Goal: Task Accomplishment & Management: Complete application form

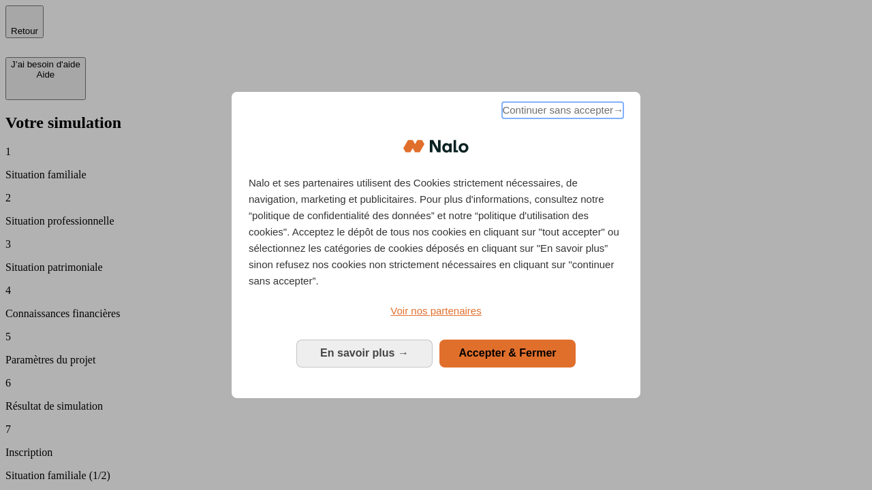
click at [561, 112] on span "Continuer sans accepter →" at bounding box center [562, 110] width 121 height 16
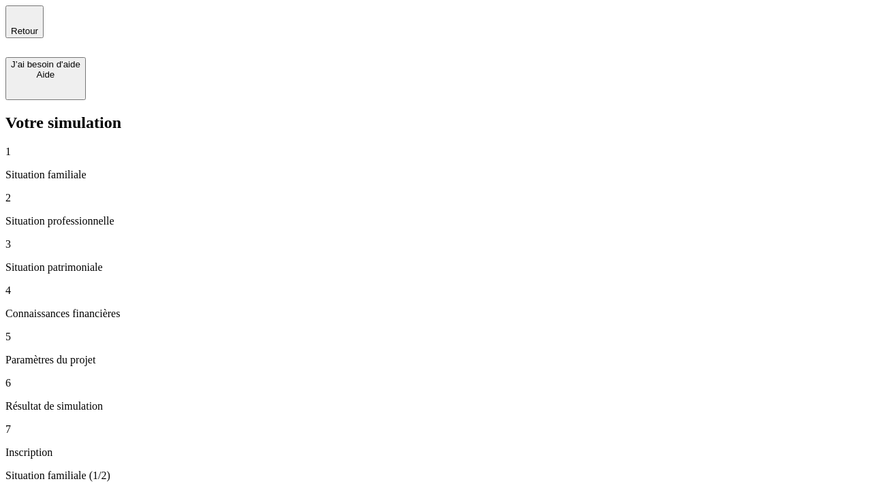
type input "30 000"
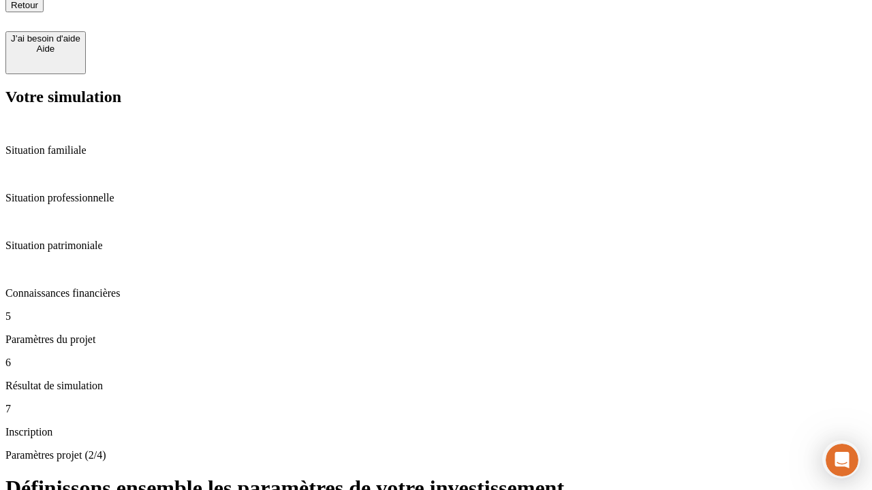
type input "25"
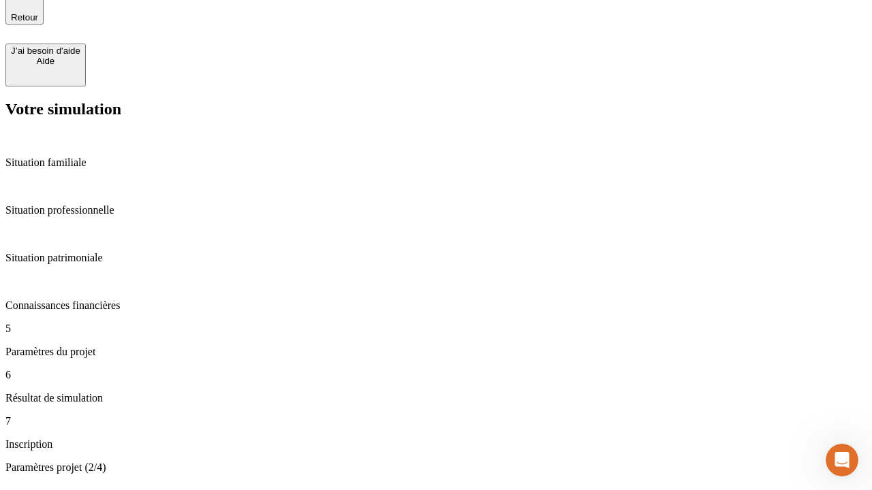
type input "1 000"
type input "640"
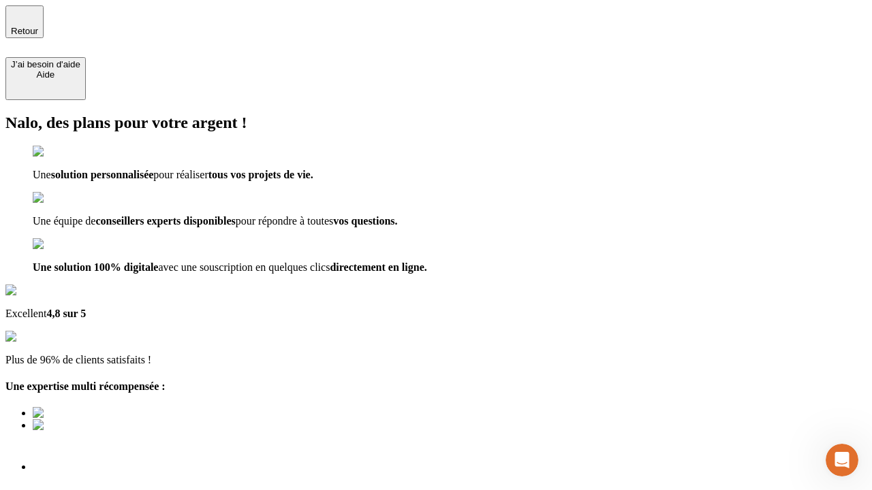
type input "[EMAIL_ADDRESS][PERSON_NAME][DOMAIN_NAME]"
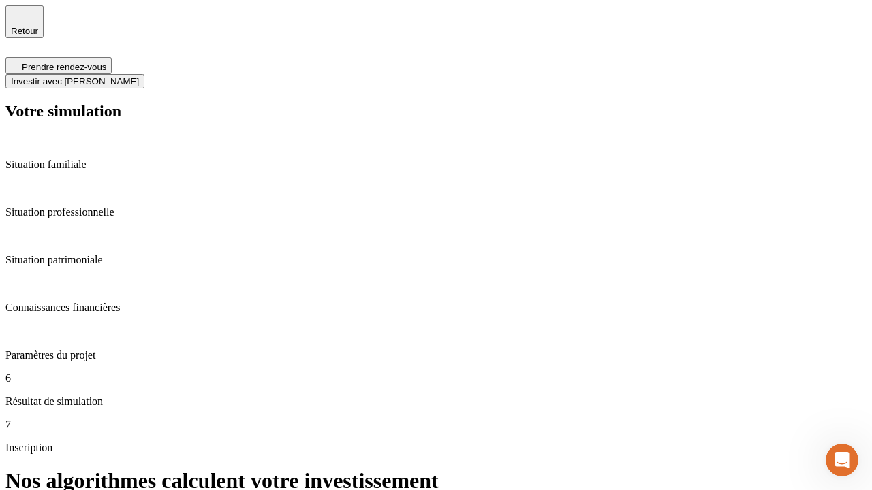
scroll to position [5, 0]
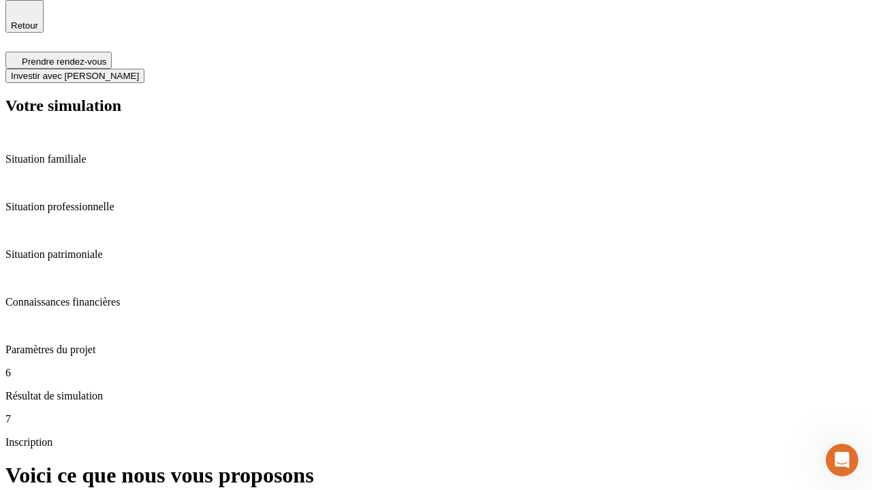
click at [139, 71] on span "Investir avec [PERSON_NAME]" at bounding box center [75, 76] width 128 height 10
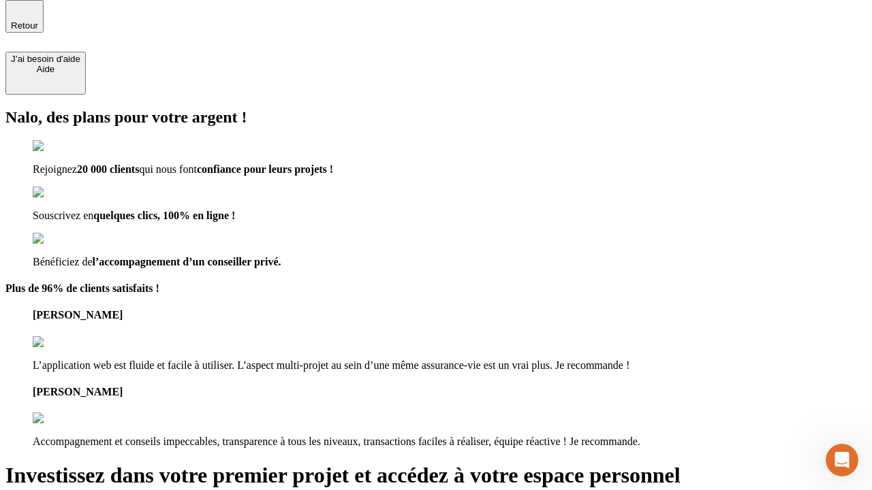
scroll to position [4, 0]
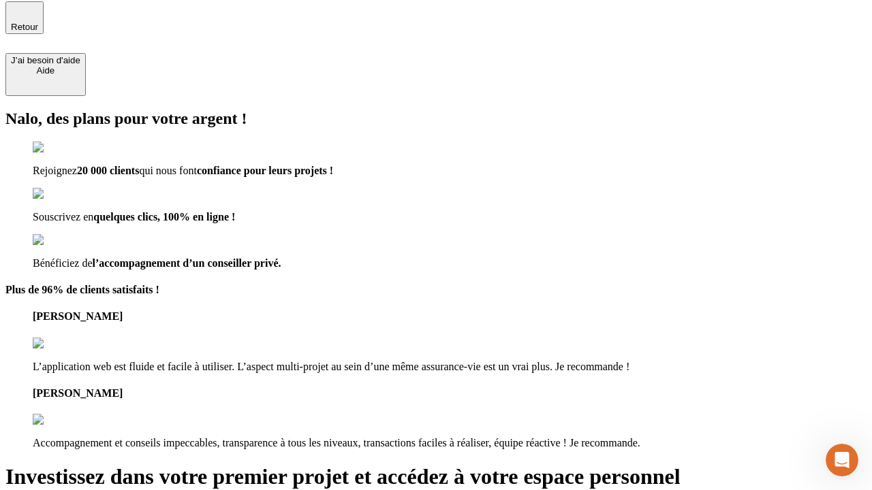
type input "[PERSON_NAME][EMAIL_ADDRESS][DOMAIN_NAME]"
